Goal: Information Seeking & Learning: Understand process/instructions

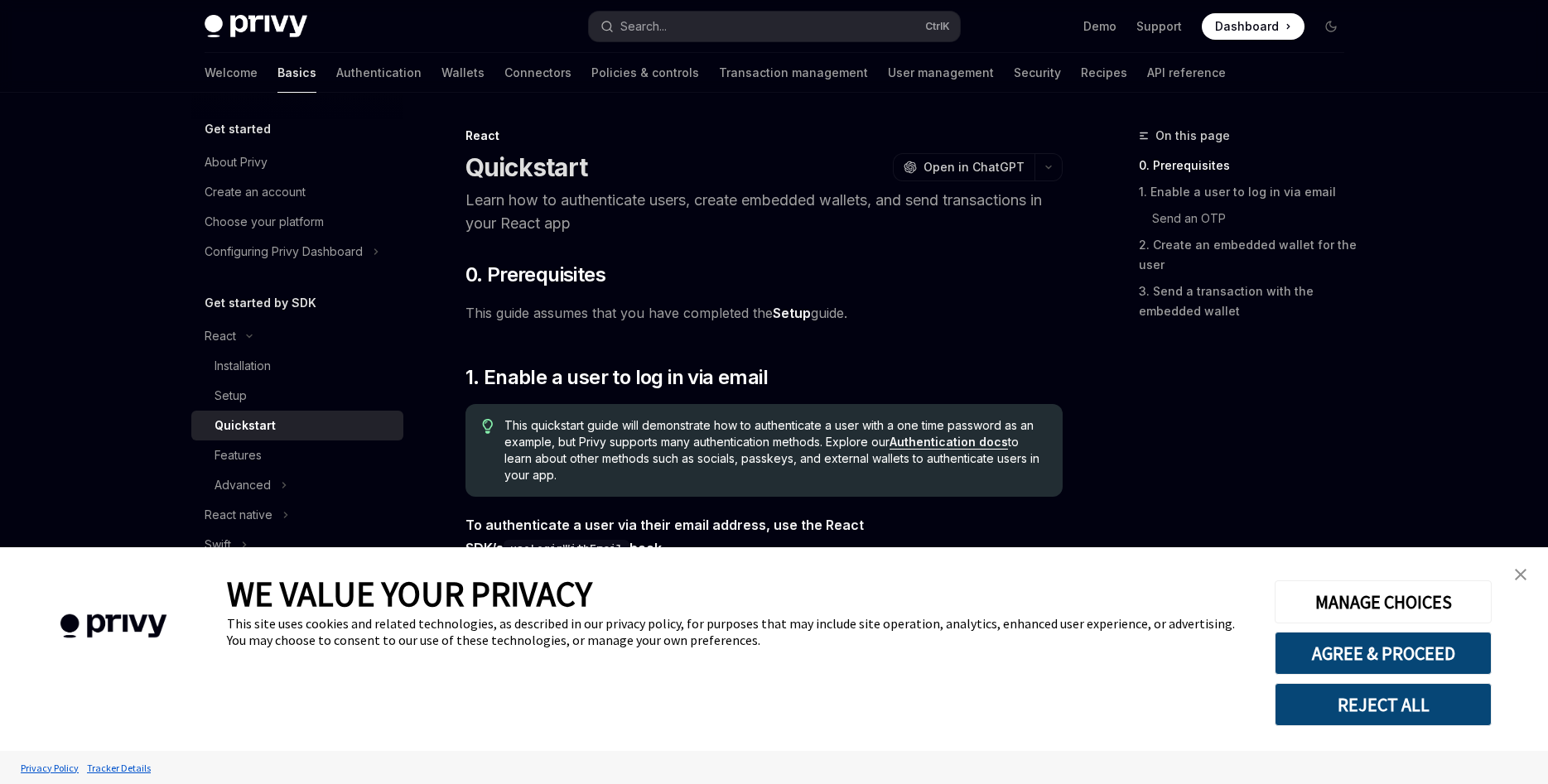
type textarea "*"
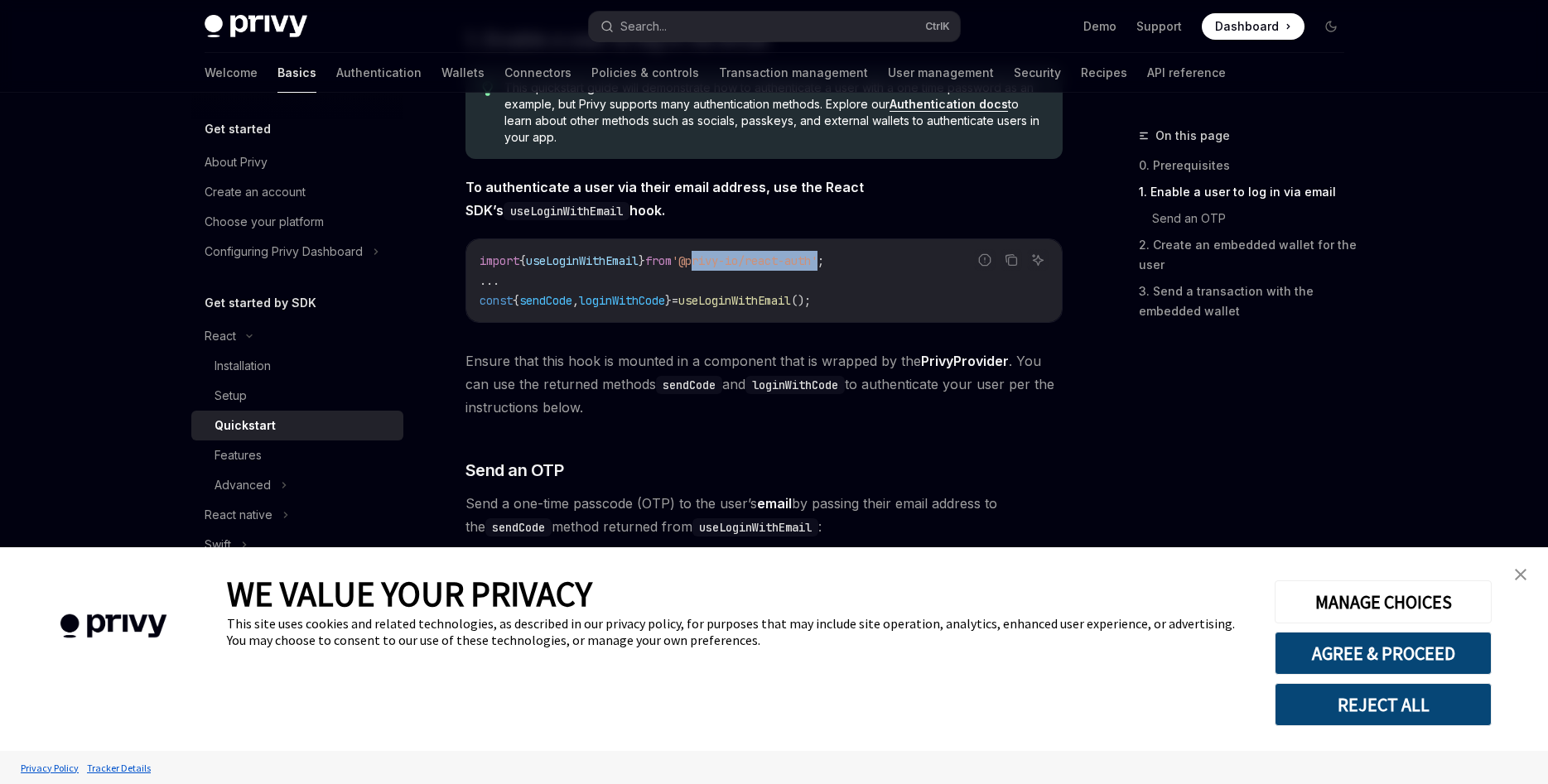
click at [716, 266] on span "'@privy-io/react-auth'" at bounding box center [745, 261] width 146 height 15
click at [1522, 567] on link "close banner" at bounding box center [1520, 574] width 33 height 33
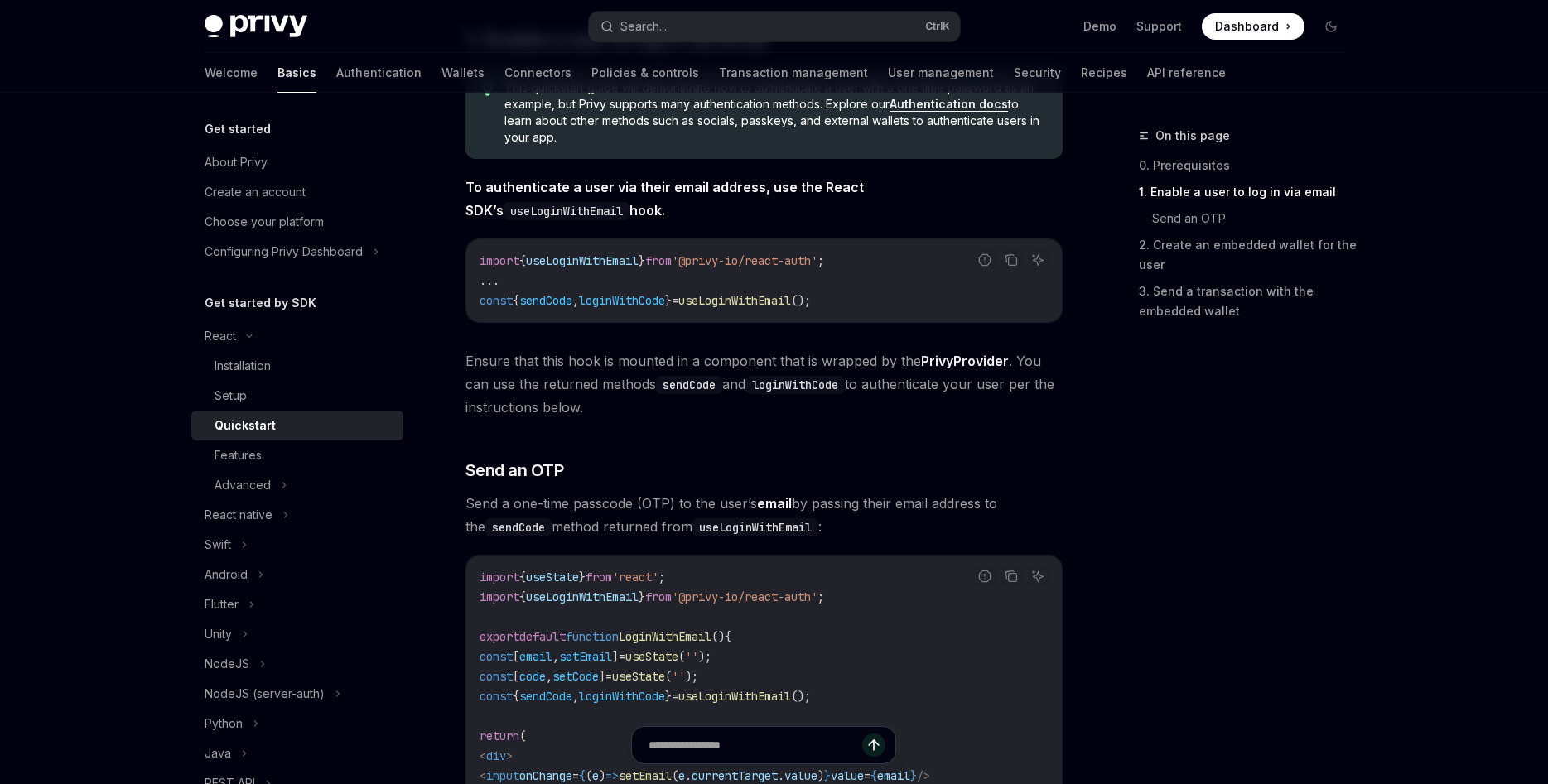
scroll to position [0, 0]
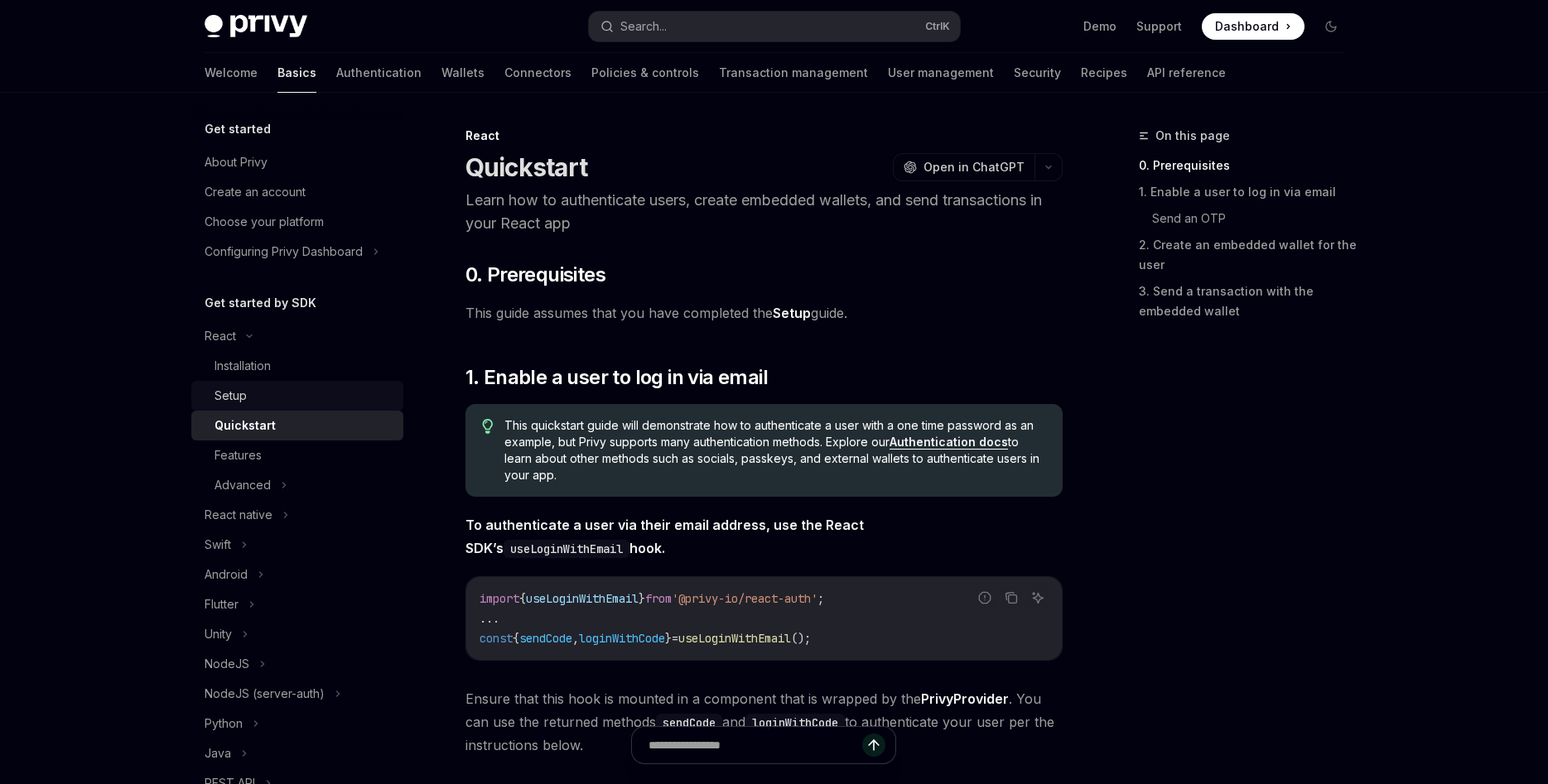
click at [264, 389] on div "Setup" at bounding box center [304, 396] width 179 height 20
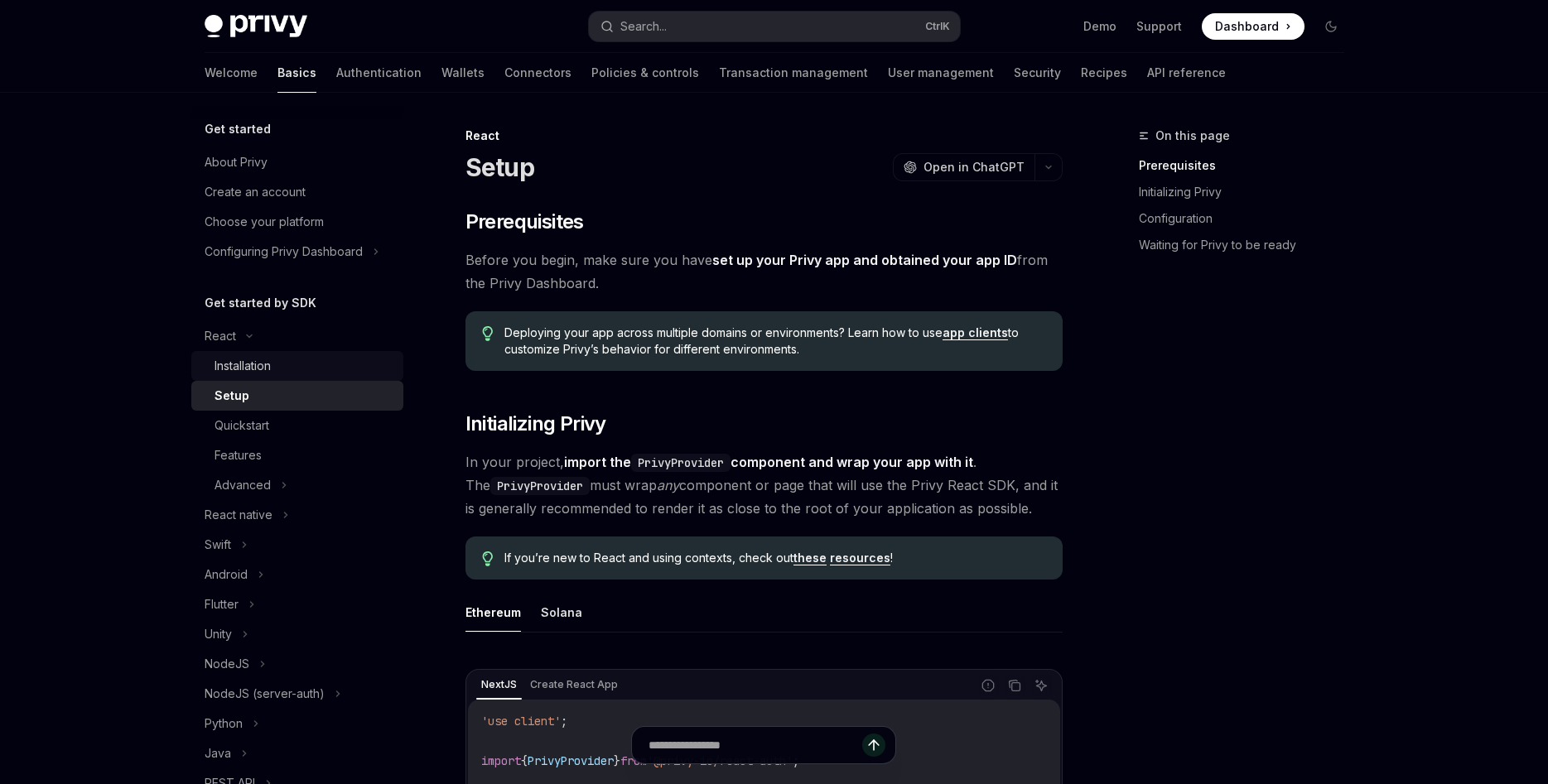
click at [280, 369] on div "Installation" at bounding box center [304, 366] width 179 height 20
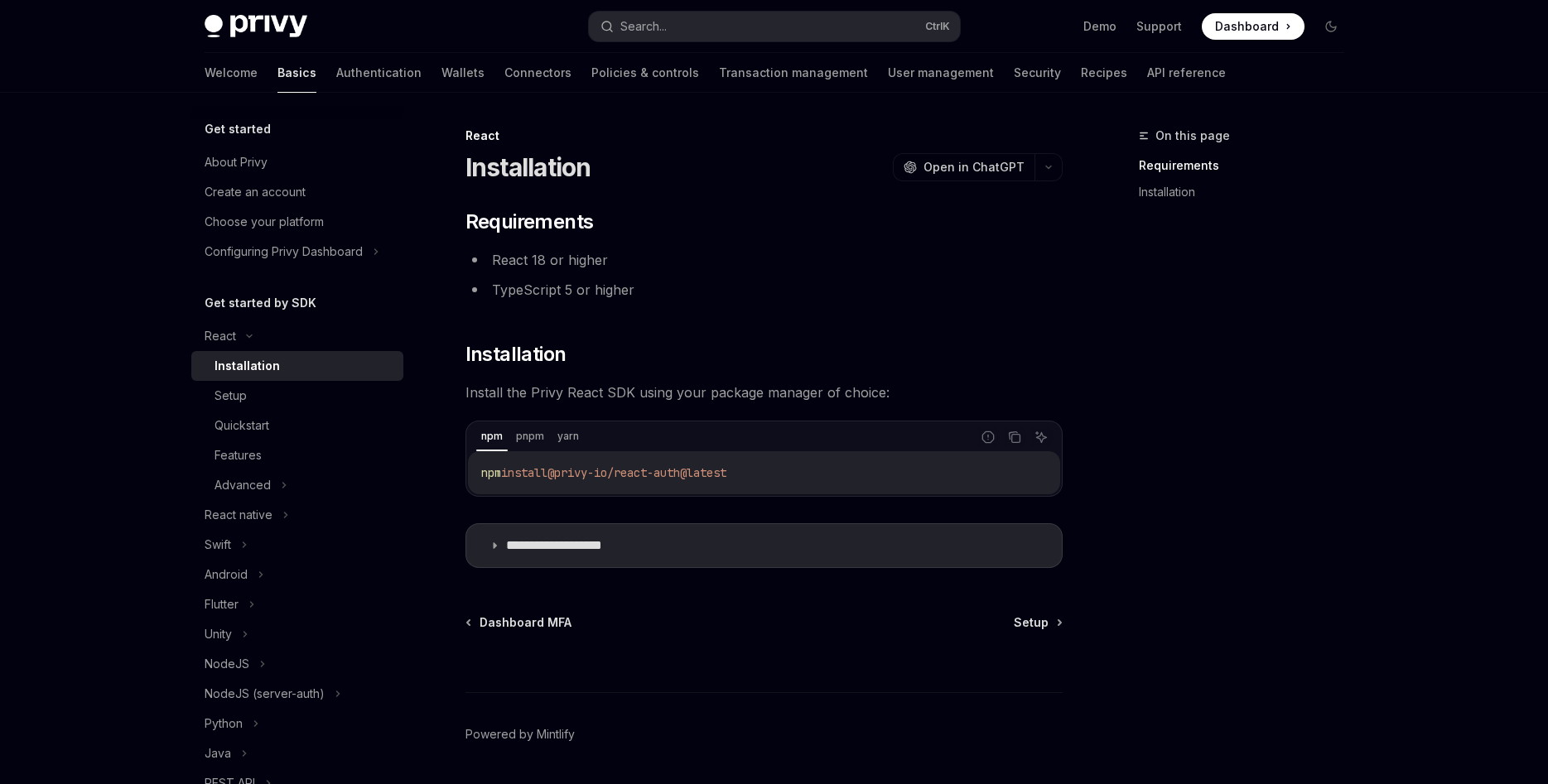
click at [963, 473] on code "npm install @privy-io/react-auth@latest" at bounding box center [764, 473] width 566 height 20
copy span "npm install @privy-io/react-auth@latest"
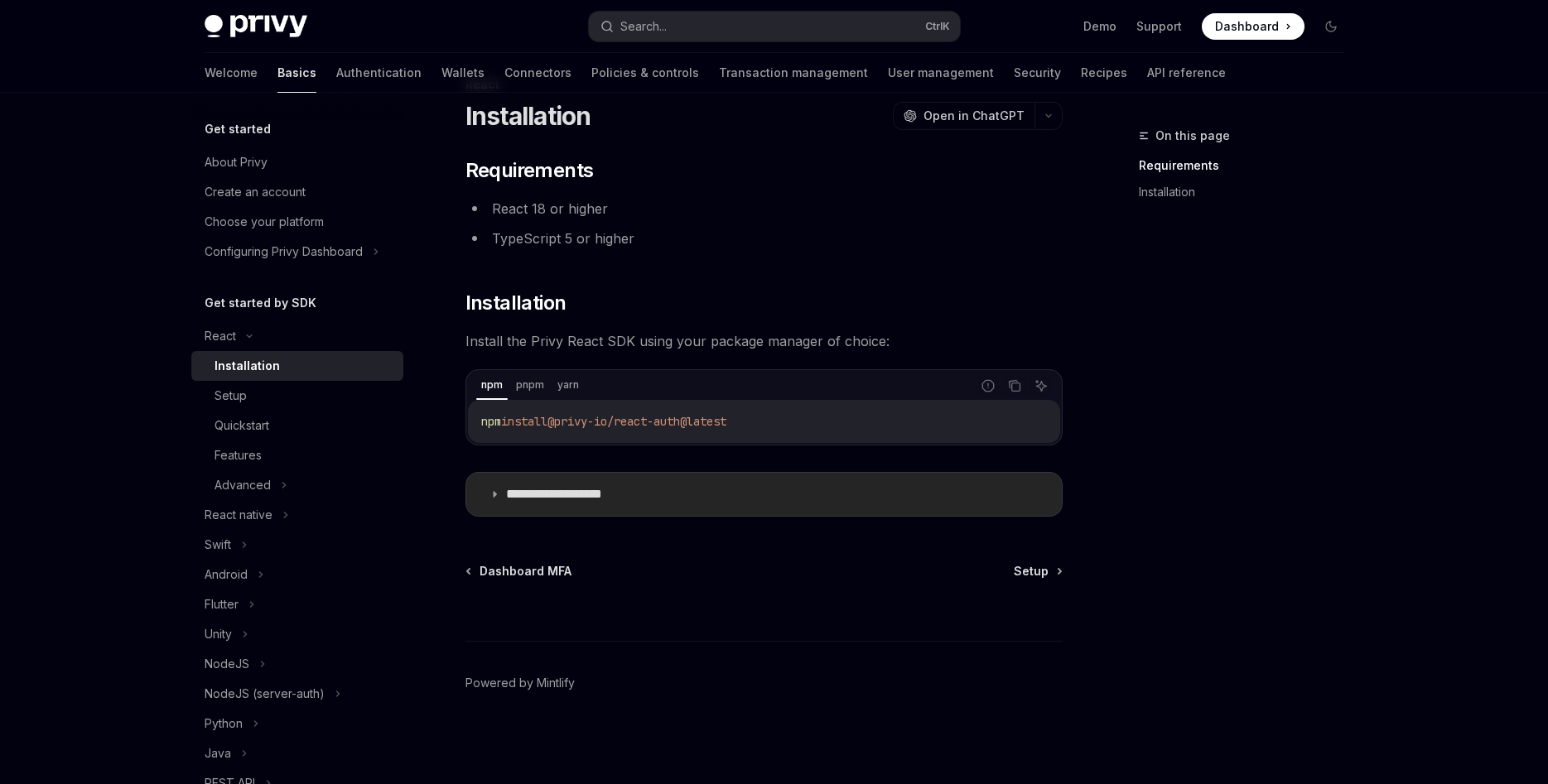
click at [595, 493] on p "**********" at bounding box center [574, 494] width 137 height 17
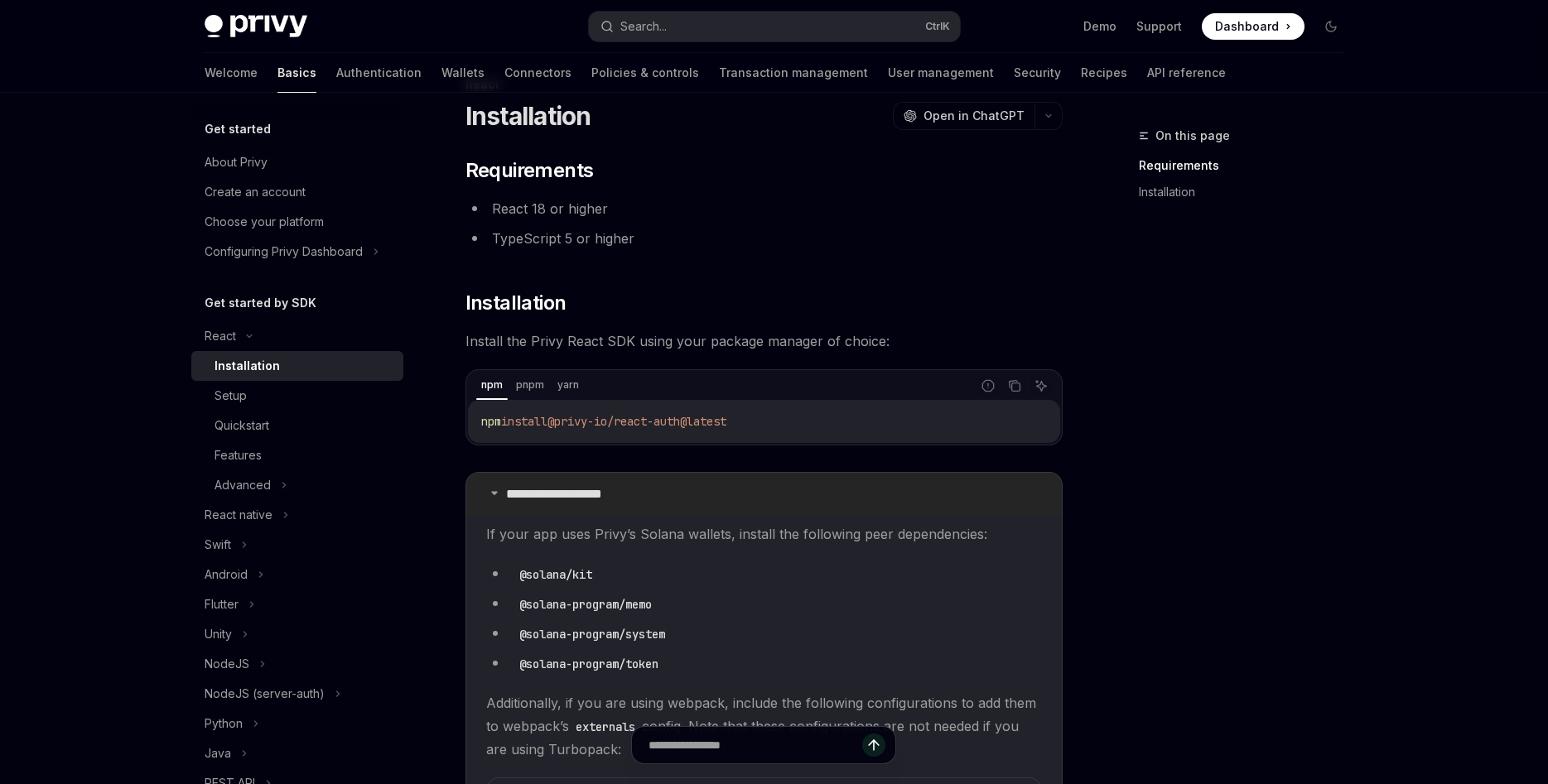
click at [595, 493] on p "**********" at bounding box center [574, 494] width 137 height 17
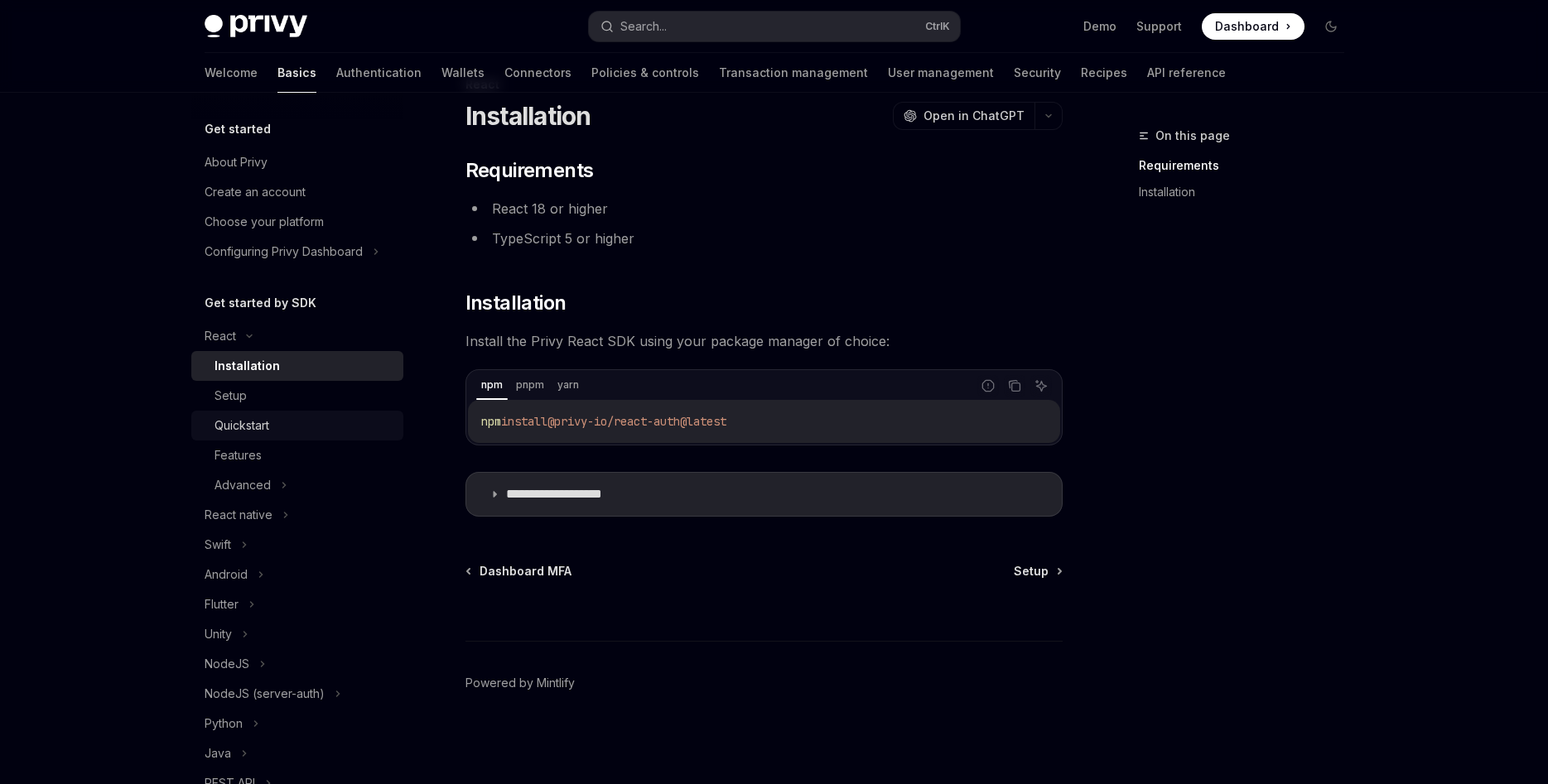
click at [273, 431] on div "Quickstart" at bounding box center [304, 426] width 179 height 20
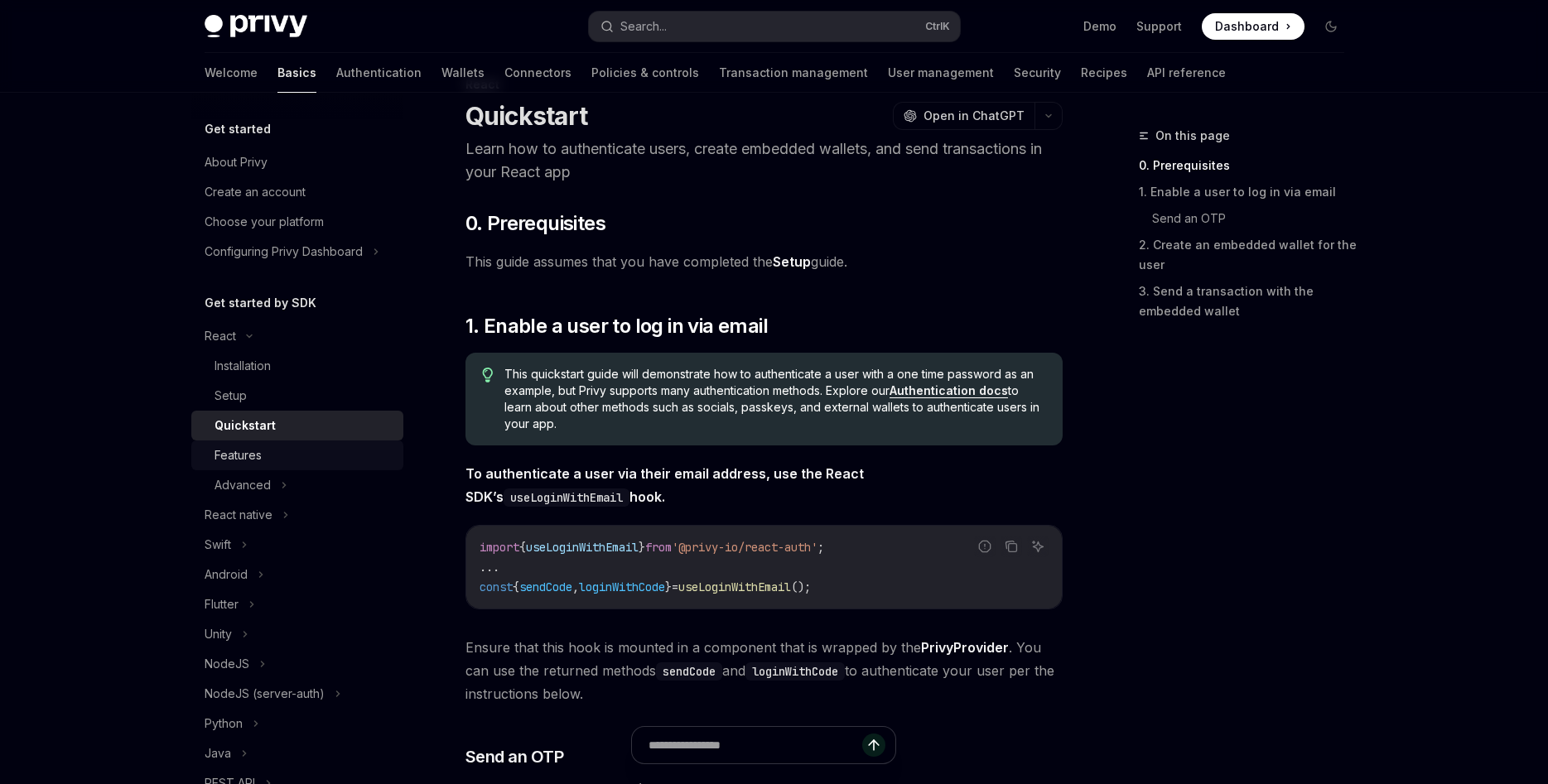
click at [276, 457] on div "Features" at bounding box center [304, 456] width 179 height 20
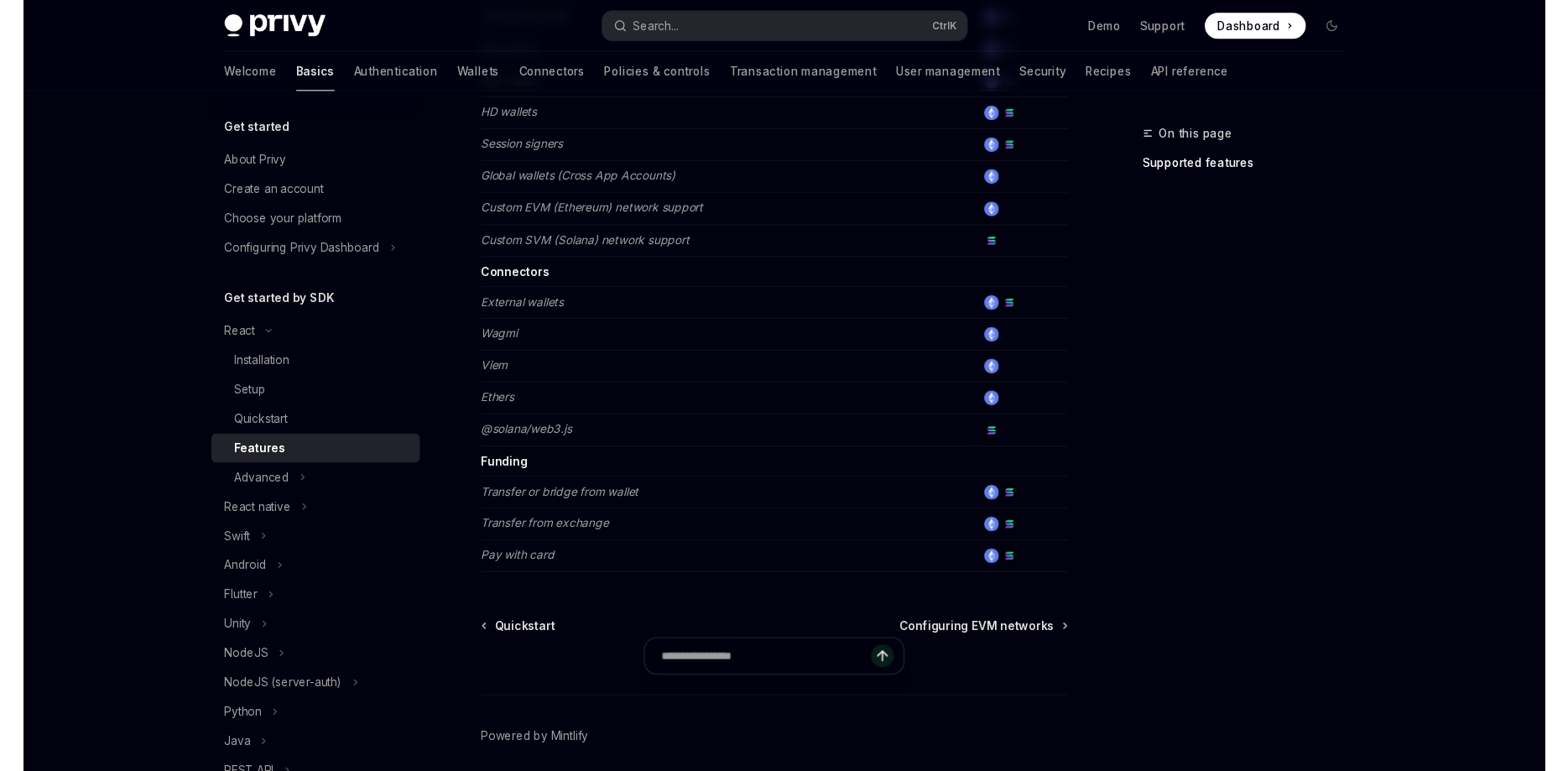
scroll to position [851, 0]
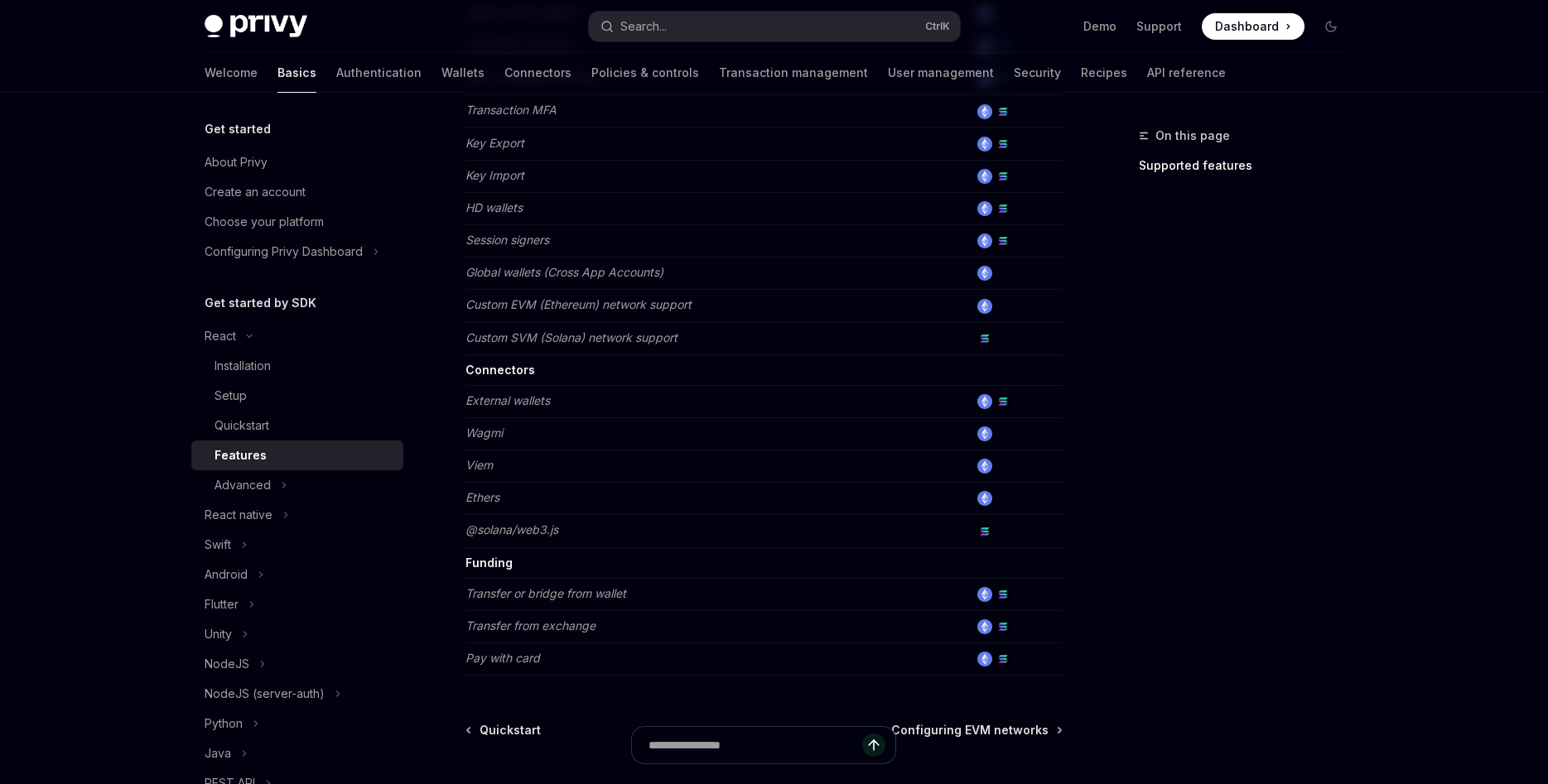
type textarea "*"
